Goal: Task Accomplishment & Management: Use online tool/utility

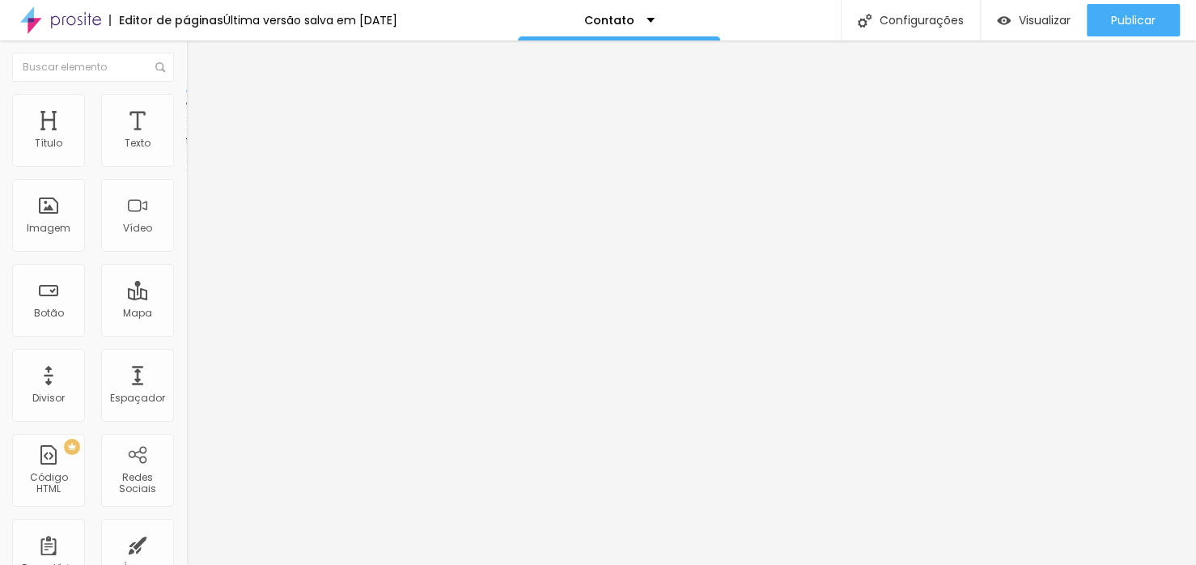
click at [186, 110] on img at bounding box center [193, 117] width 15 height 15
click at [186, 92] on img at bounding box center [193, 85] width 15 height 15
click at [186, 107] on li "Estilo" at bounding box center [279, 102] width 186 height 16
click at [193, 176] on icon "button" at bounding box center [198, 172] width 10 height 10
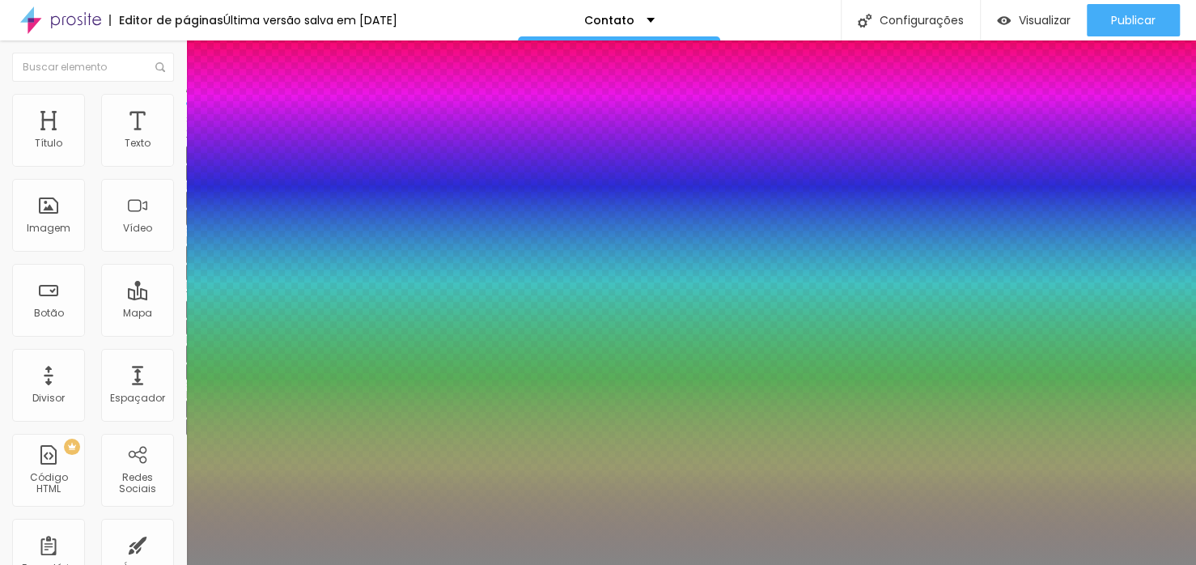
click at [163, 564] on div at bounding box center [598, 565] width 1196 height 0
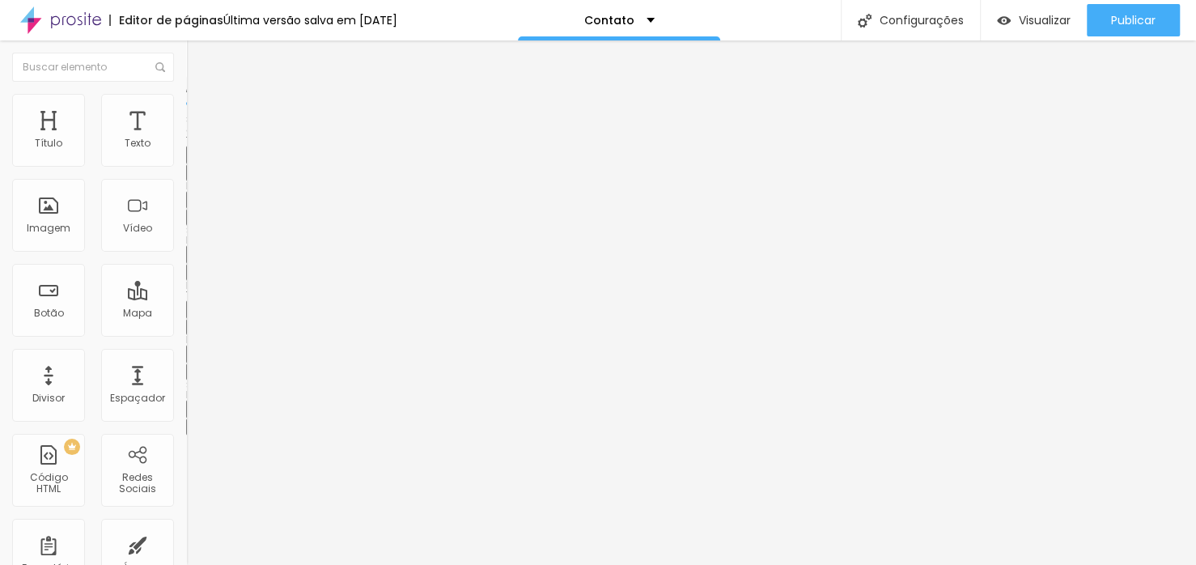
click at [186, 110] on li "Avançado" at bounding box center [279, 118] width 186 height 16
click at [186, 94] on li "Conteúdo" at bounding box center [279, 86] width 186 height 16
click at [186, 173] on link "clique aqui" at bounding box center [274, 164] width 176 height 23
drag, startPoint x: 36, startPoint y: 146, endPoint x: 162, endPoint y: 190, distance: 133.6
click at [186, 163] on div "Sua conta no Alboom CRM: fotografianilalves .[DOMAIN_NAME] * Para editar o form…" at bounding box center [279, 150] width 186 height 49
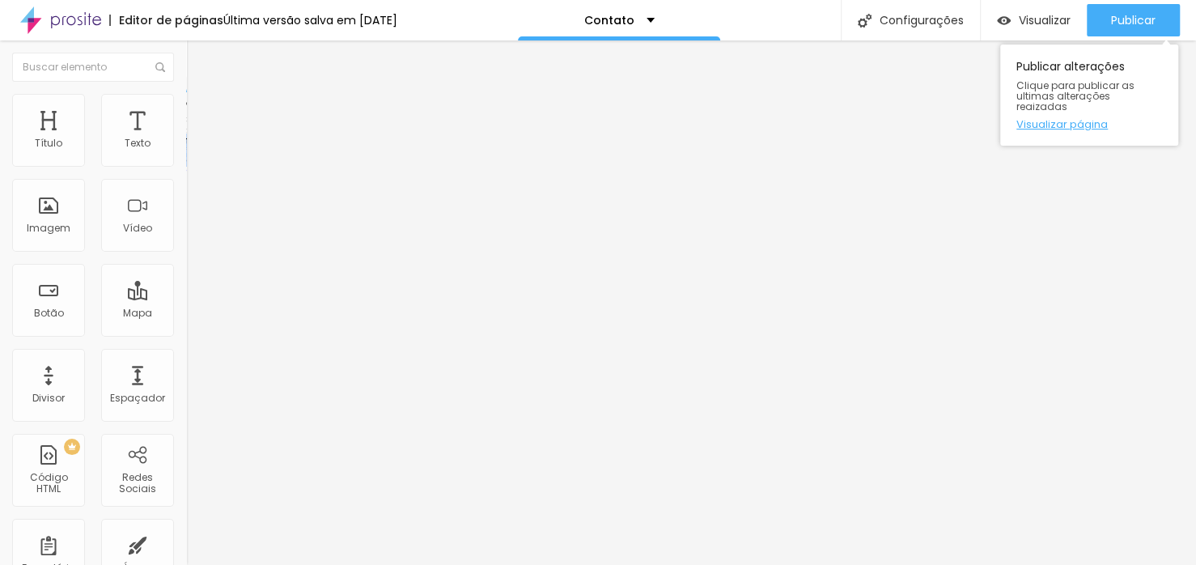
click at [1052, 119] on link "Visualizar página" at bounding box center [1089, 124] width 146 height 11
click at [1041, 119] on link "Visualizar página" at bounding box center [1089, 124] width 146 height 11
